Goal: Transaction & Acquisition: Purchase product/service

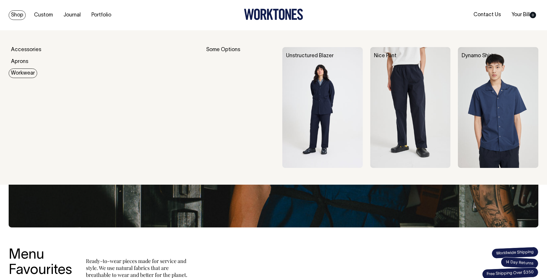
click at [329, 102] on img at bounding box center [322, 107] width 80 height 121
click at [24, 73] on link "Workwear" at bounding box center [23, 73] width 29 height 10
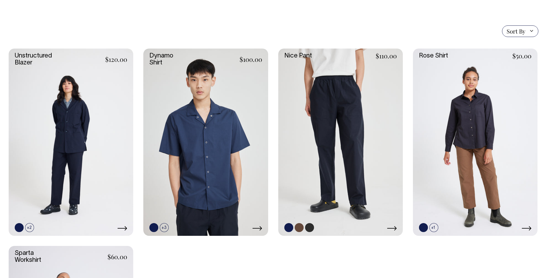
scroll to position [144, 0]
click at [81, 127] on link at bounding box center [71, 142] width 125 height 187
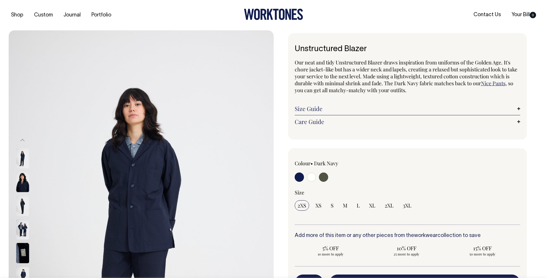
click at [17, 180] on img at bounding box center [22, 182] width 13 height 20
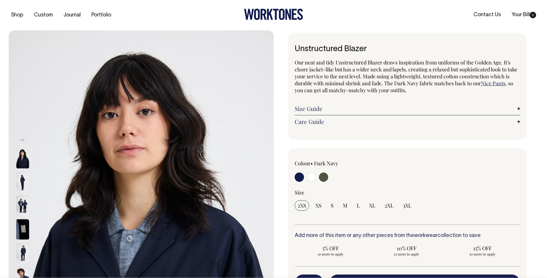
click at [32, 206] on div at bounding box center [30, 206] width 29 height 24
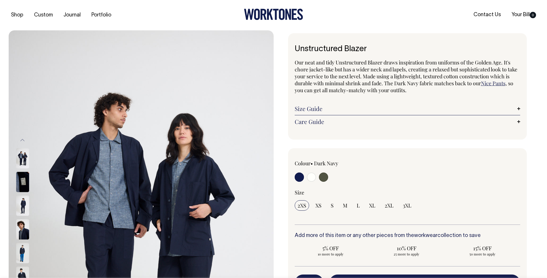
click at [26, 184] on img at bounding box center [22, 182] width 13 height 20
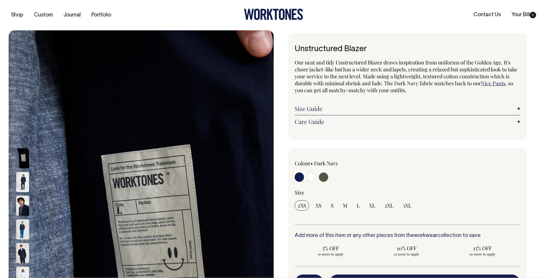
click at [21, 199] on img at bounding box center [22, 205] width 13 height 20
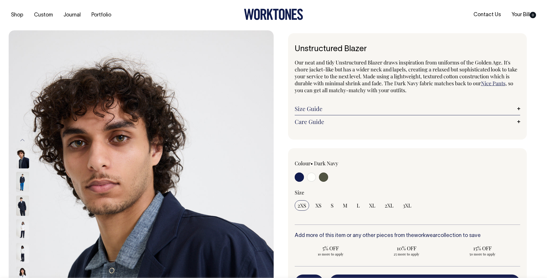
click at [20, 205] on img at bounding box center [22, 205] width 13 height 20
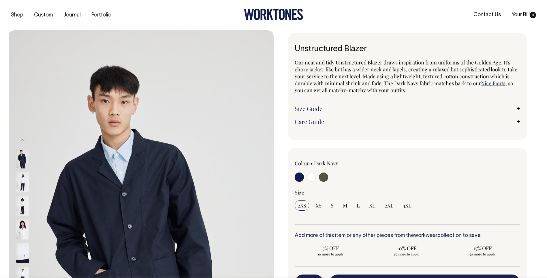
click at [22, 182] on img at bounding box center [22, 182] width 13 height 20
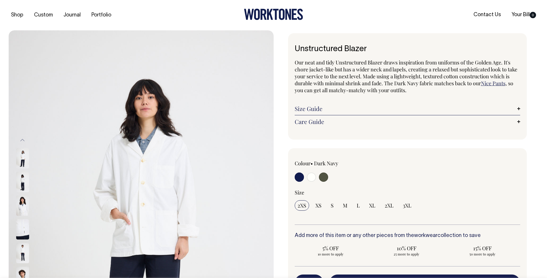
click at [21, 199] on img at bounding box center [22, 205] width 13 height 20
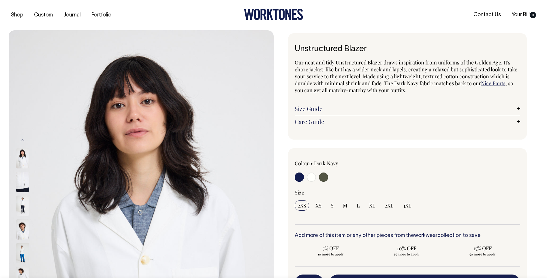
click at [20, 209] on img at bounding box center [22, 205] width 13 height 20
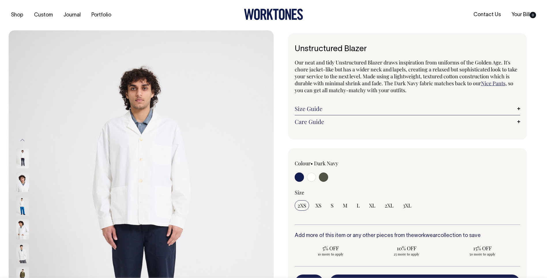
click at [324, 179] on input "radio" at bounding box center [323, 176] width 9 height 9
radio input "true"
select select "Olive"
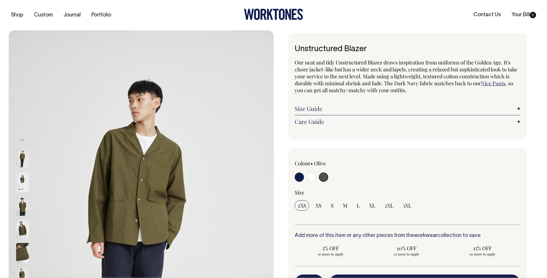
click at [19, 179] on img at bounding box center [22, 182] width 13 height 20
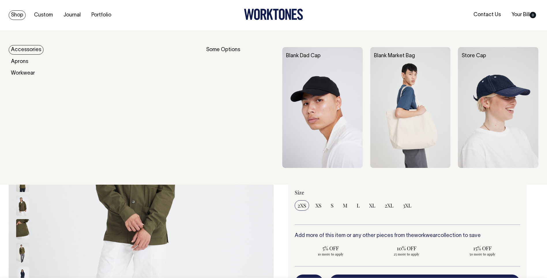
click at [19, 17] on link "Shop" at bounding box center [17, 15] width 17 height 10
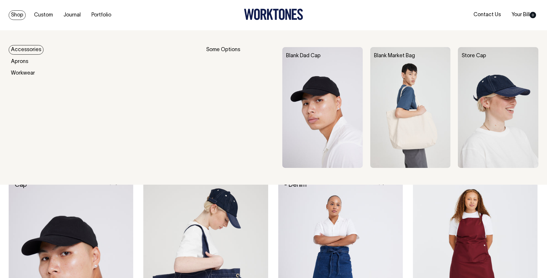
click at [22, 14] on link "Shop" at bounding box center [17, 15] width 17 height 10
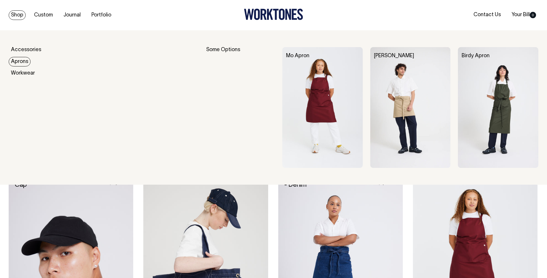
click at [24, 59] on link "Aprons" at bounding box center [20, 62] width 22 height 10
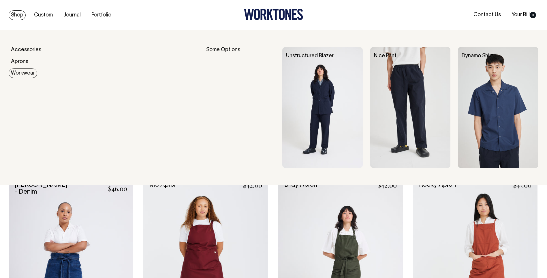
click at [21, 72] on link "Workwear" at bounding box center [23, 73] width 29 height 10
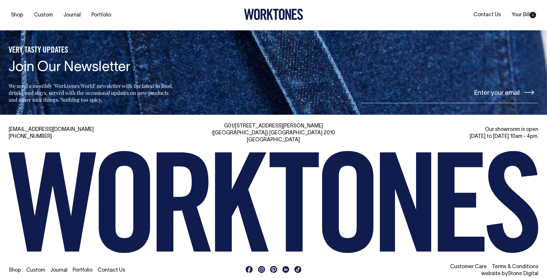
scroll to position [610, 0]
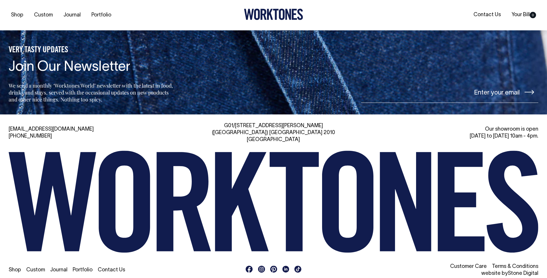
click at [34, 267] on link "Custom" at bounding box center [35, 269] width 19 height 5
